Goal: Task Accomplishment & Management: Use online tool/utility

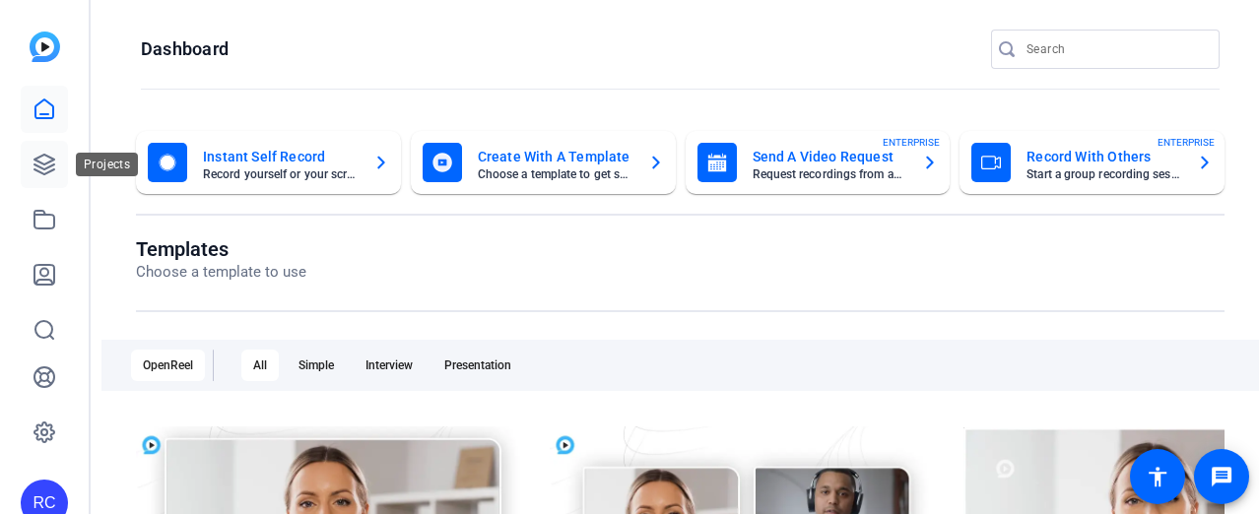
click at [39, 176] on link at bounding box center [44, 164] width 47 height 47
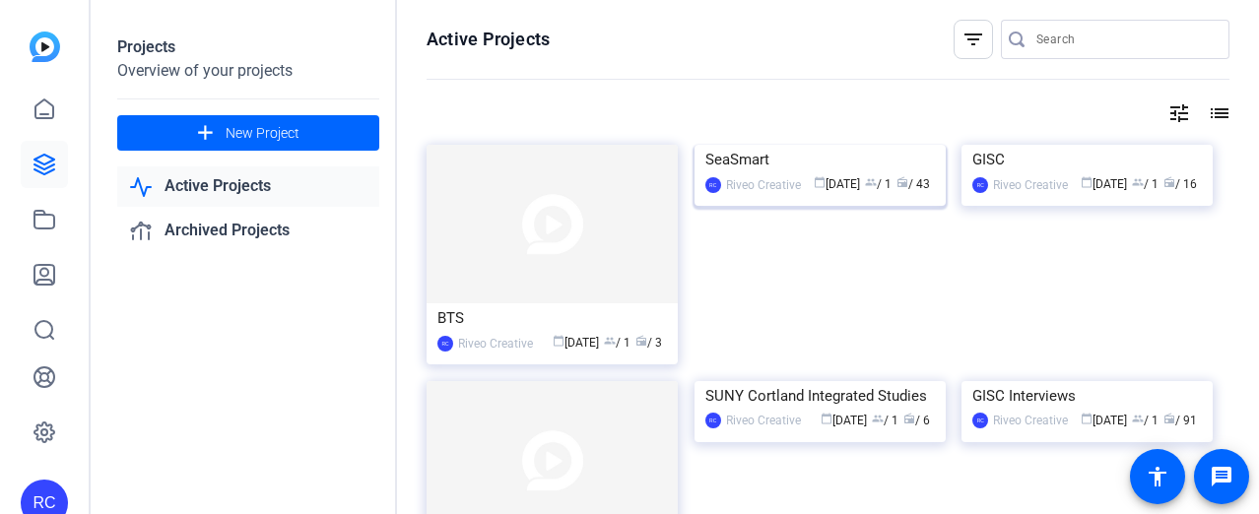
click at [844, 145] on img at bounding box center [820, 145] width 251 height 0
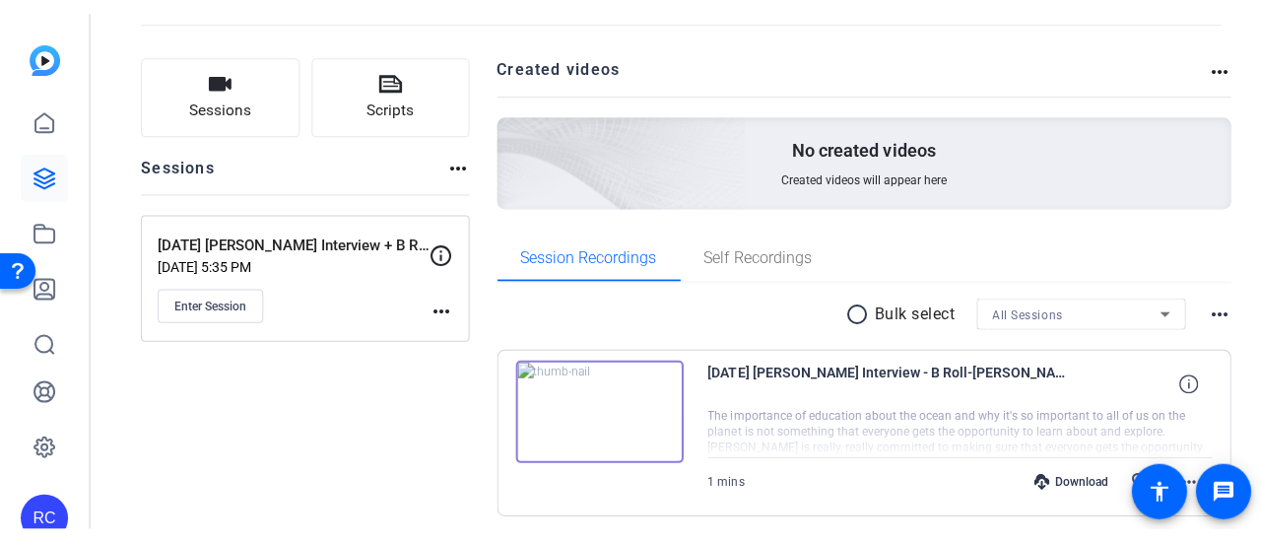
scroll to position [197, 0]
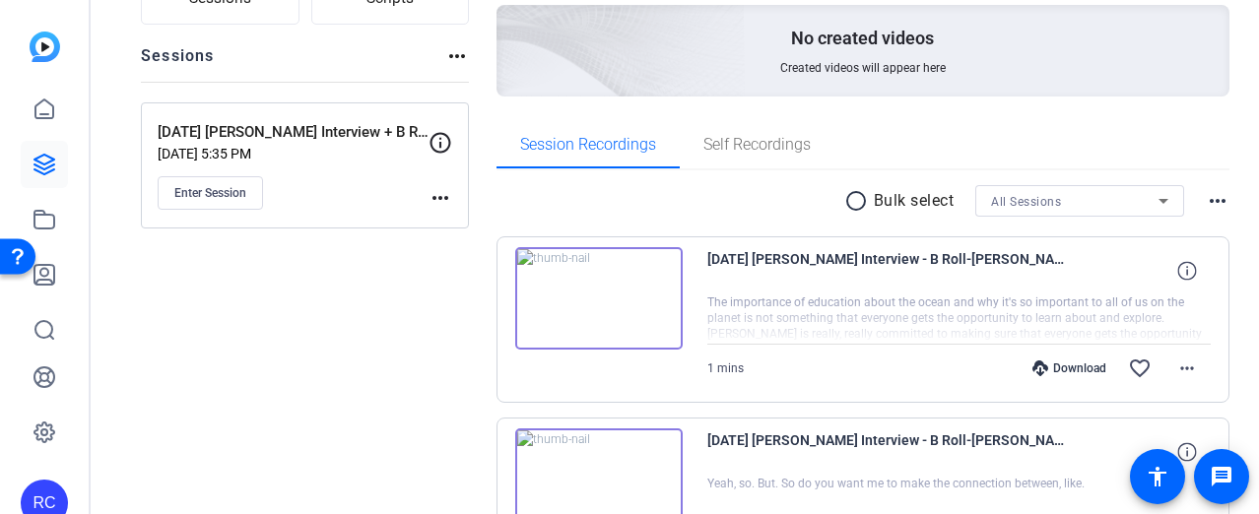
click at [456, 202] on div "[DATE] [PERSON_NAME] Interview + B Roll [DATE] 5:35 PM Enter Session more_horiz" at bounding box center [305, 165] width 328 height 126
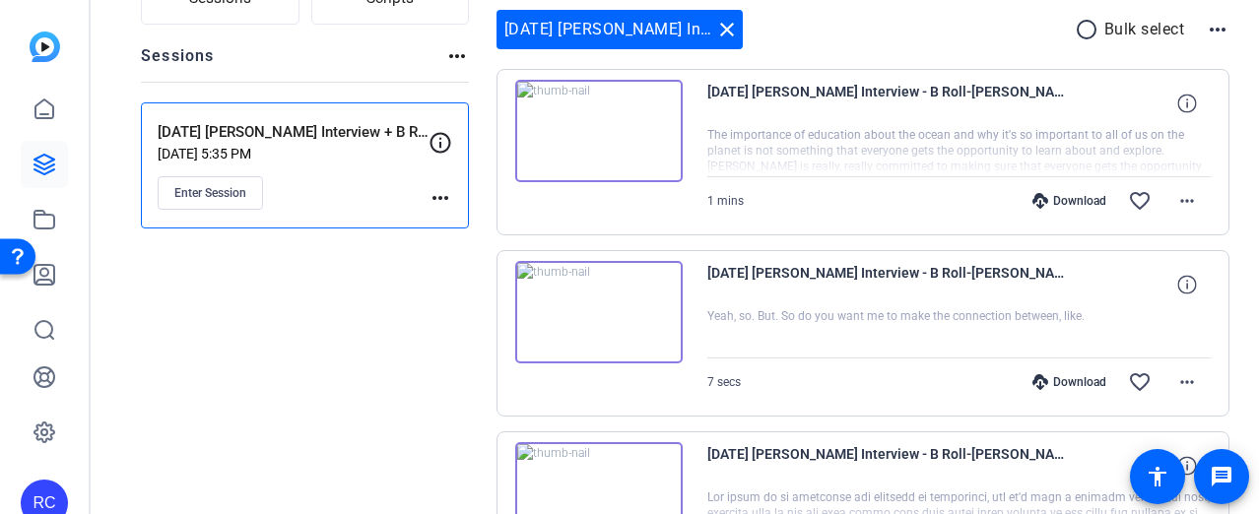
click at [441, 196] on mat-icon "more_horiz" at bounding box center [441, 198] width 24 height 24
click at [441, 196] on div at bounding box center [629, 257] width 1259 height 514
click at [346, 184] on div "Enter Session" at bounding box center [293, 192] width 271 height 33
click at [210, 202] on button "Enter Session" at bounding box center [210, 192] width 105 height 33
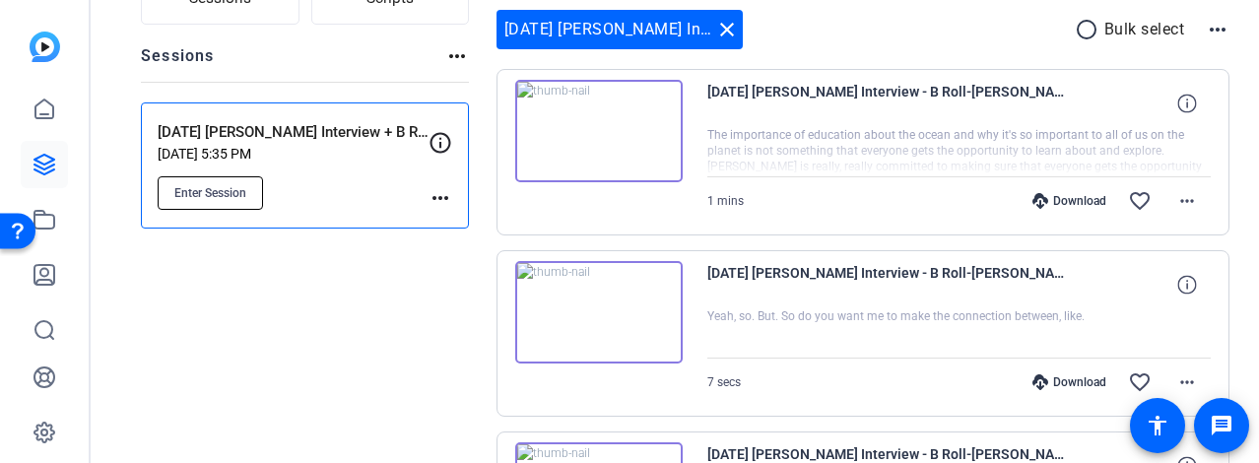
click at [225, 198] on span "Enter Session" at bounding box center [210, 193] width 72 height 16
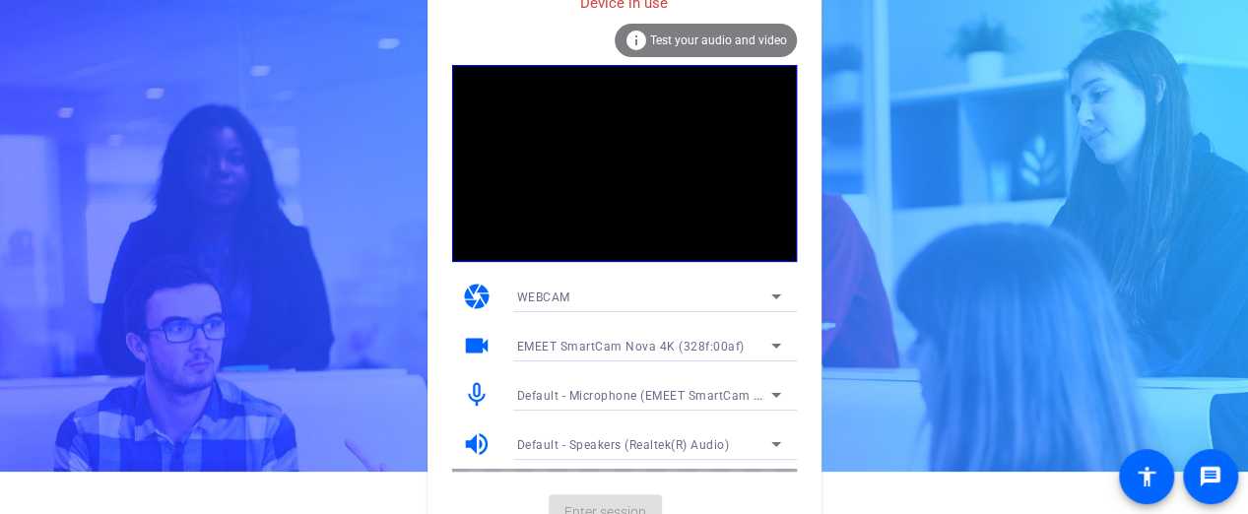
scroll to position [66, 0]
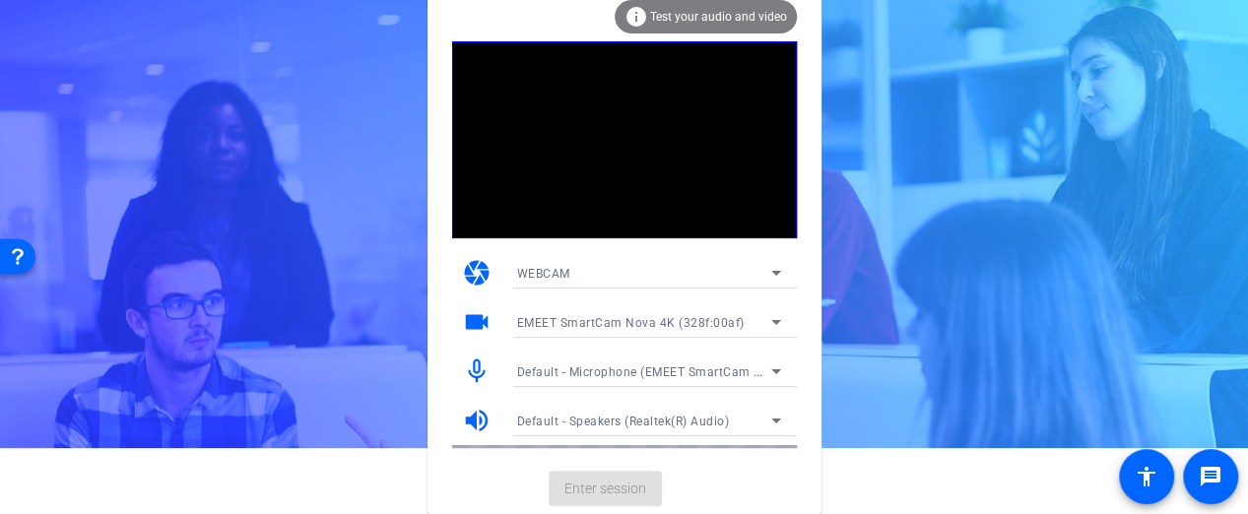
click at [699, 277] on div "WEBCAM" at bounding box center [644, 273] width 254 height 25
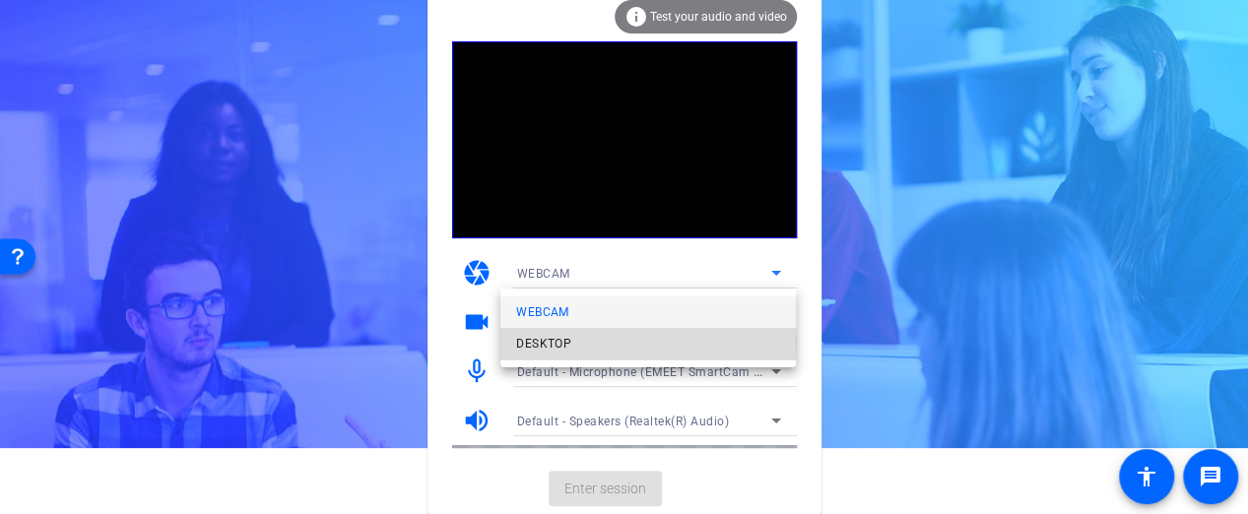
click at [620, 344] on mat-option "DESKTOP" at bounding box center [649, 344] width 296 height 32
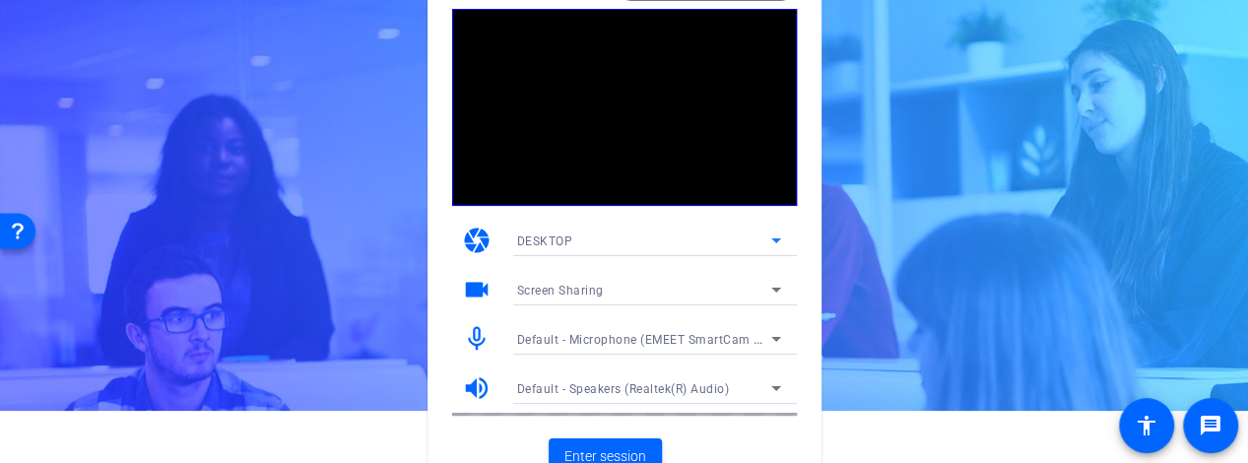
scroll to position [71, 0]
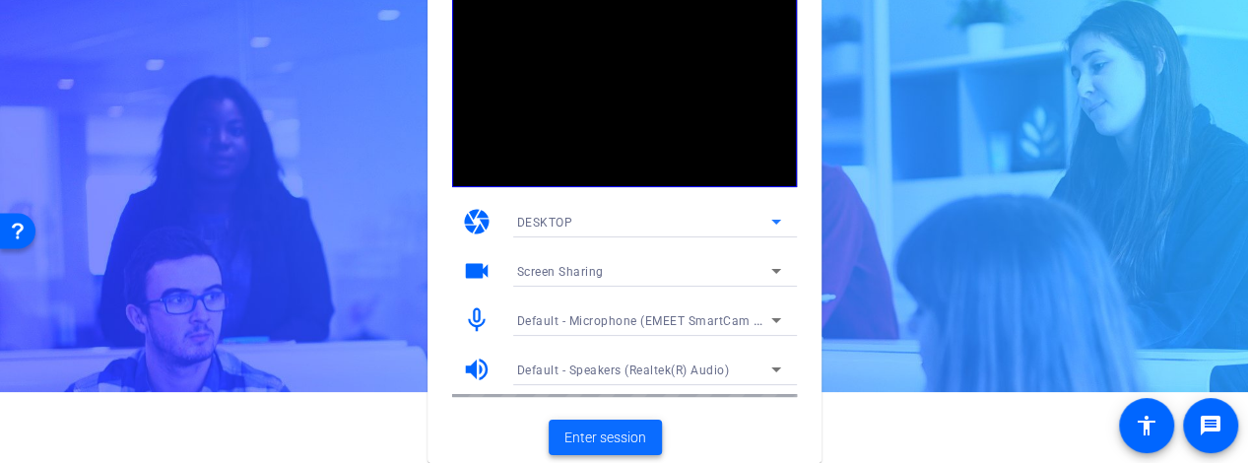
click at [593, 435] on span "Enter session" at bounding box center [606, 438] width 82 height 21
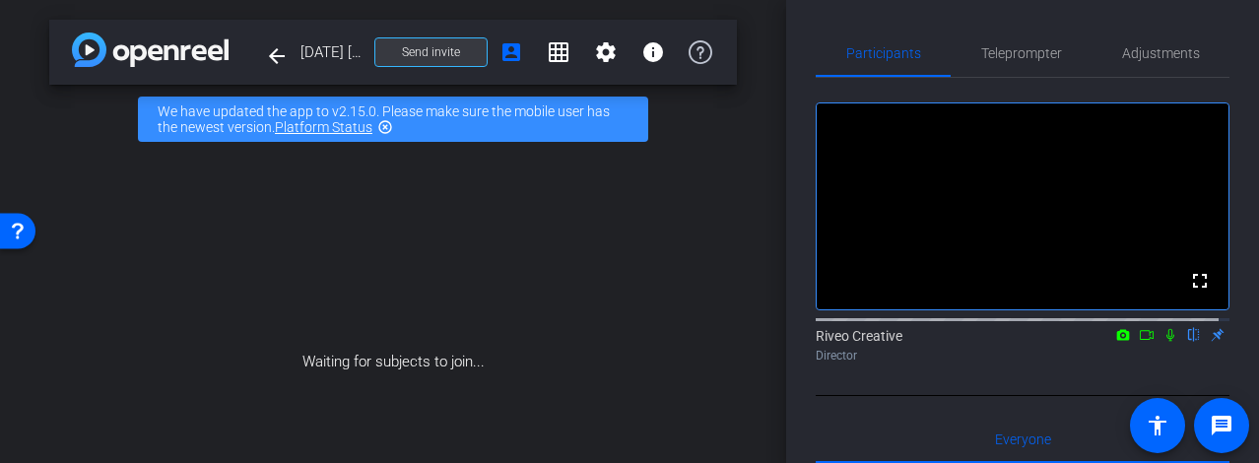
click at [402, 58] on span "Send invite" at bounding box center [431, 52] width 58 height 16
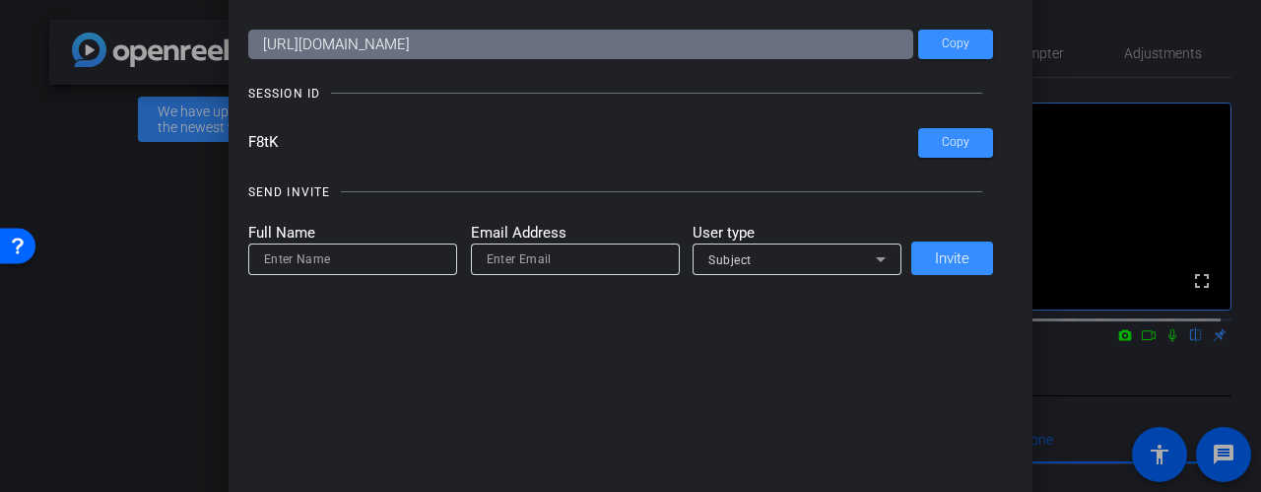
click at [155, 197] on div at bounding box center [630, 246] width 1261 height 492
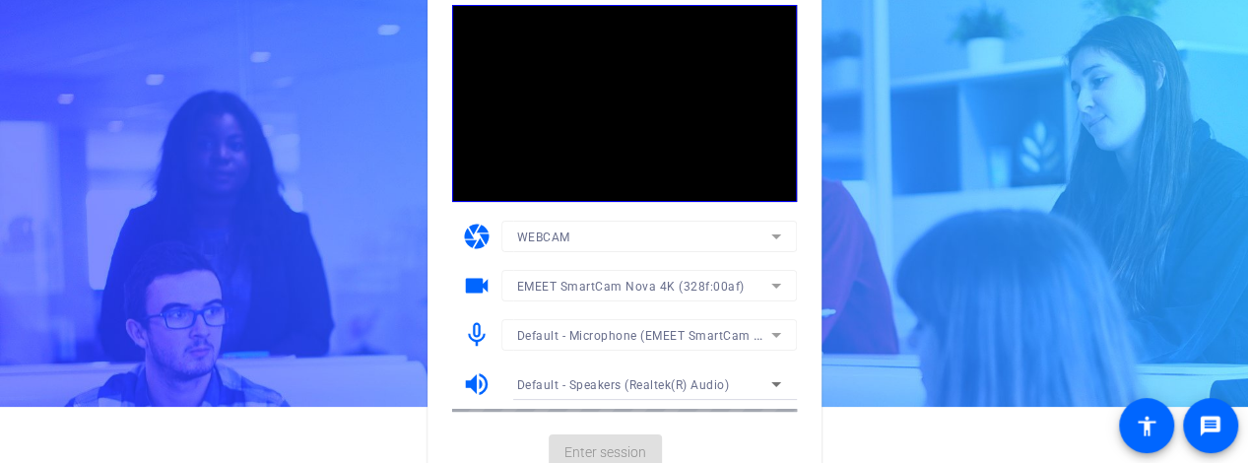
scroll to position [92, 0]
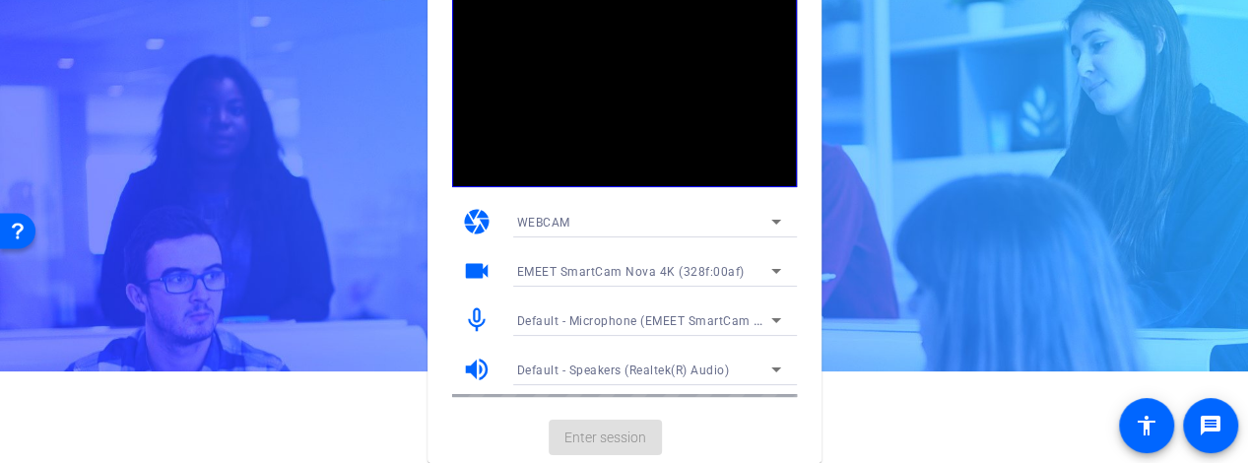
click at [659, 218] on div "WEBCAM" at bounding box center [644, 222] width 254 height 25
